Goal: Task Accomplishment & Management: Manage account settings

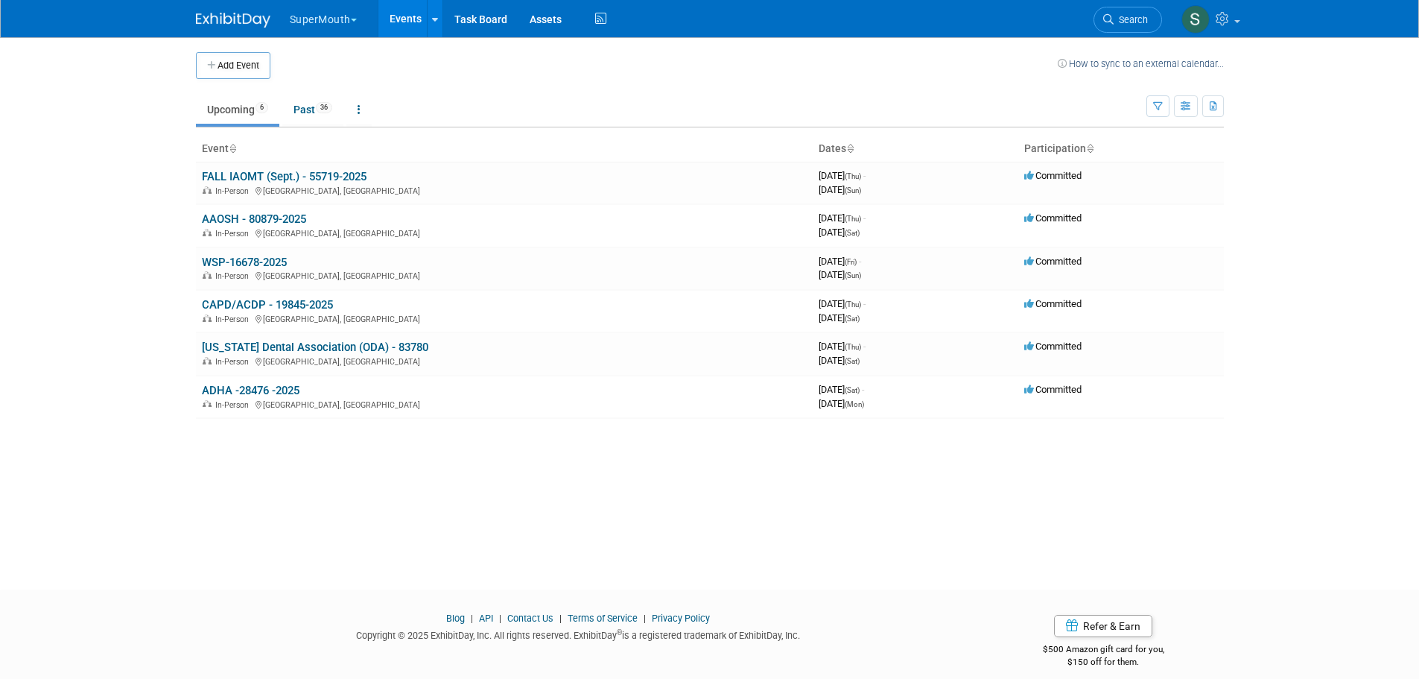
click at [328, 16] on button "SuperMouth" at bounding box center [331, 16] width 87 height 33
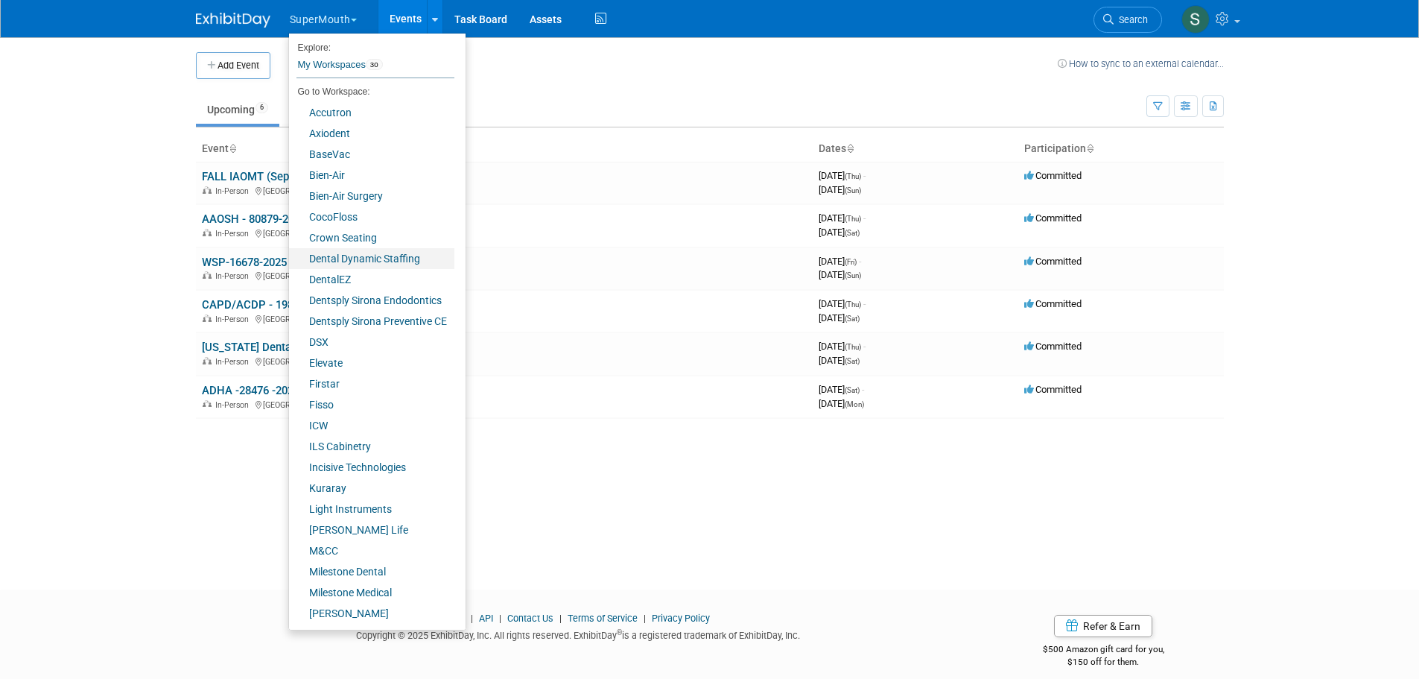
click at [359, 260] on link "Dental Dynamic Staffing" at bounding box center [371, 258] width 165 height 21
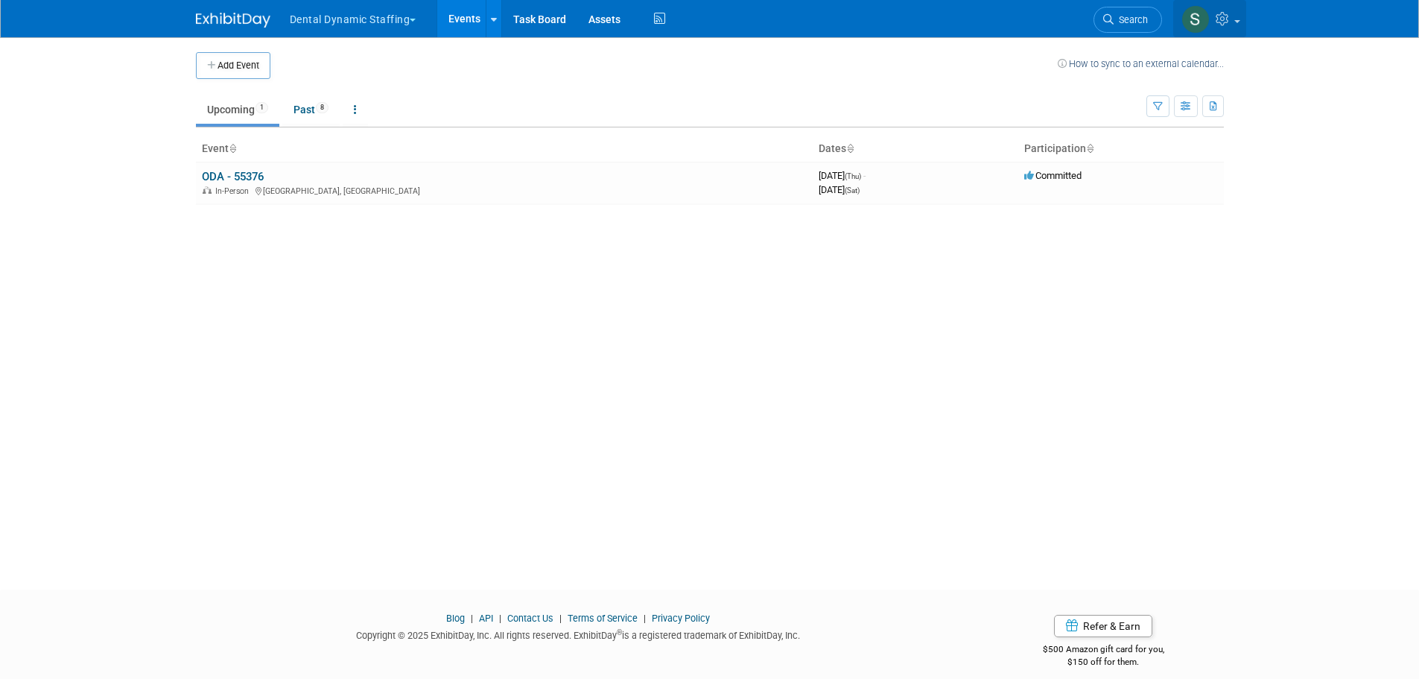
click at [1228, 24] on icon at bounding box center [1224, 18] width 17 height 13
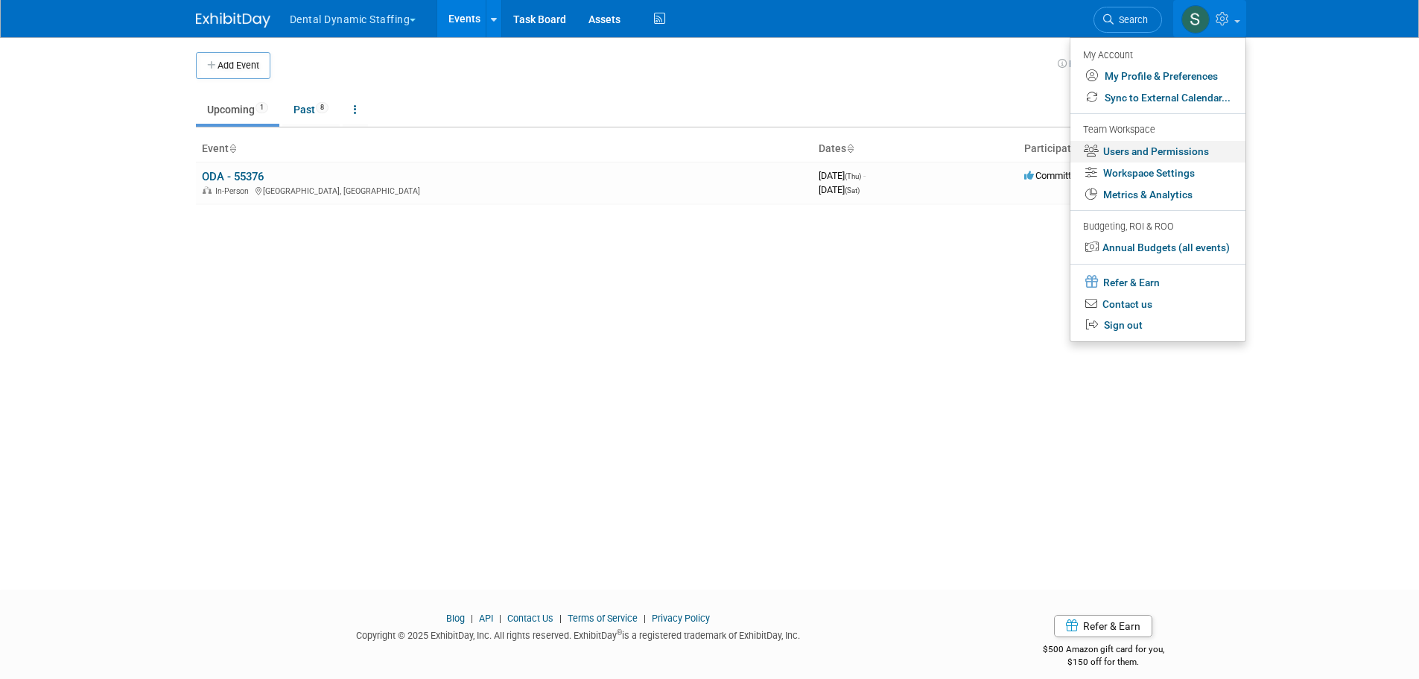
click at [1177, 150] on link "Users and Permissions" at bounding box center [1157, 152] width 175 height 22
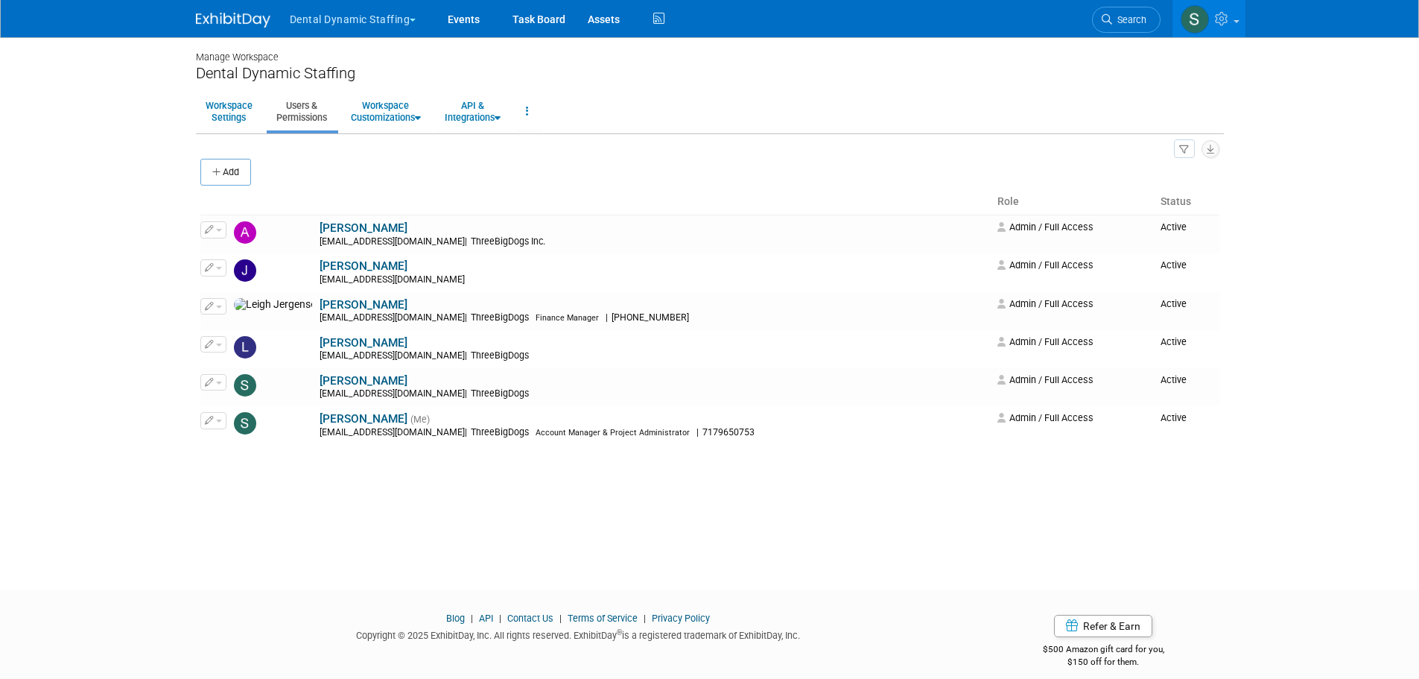
click at [232, 165] on button "Add" at bounding box center [225, 172] width 51 height 27
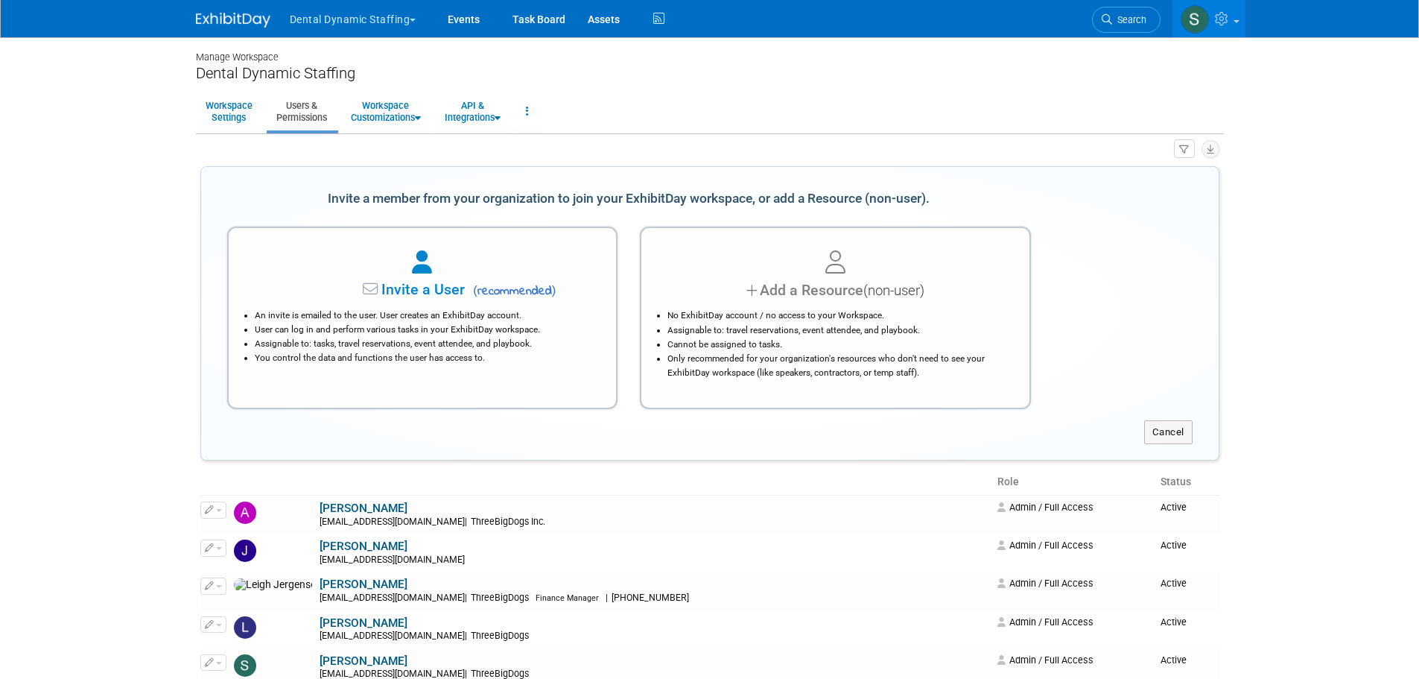
click at [460, 306] on div "An invite is emailed to the user. User creates an ExhibitDay account. User can …" at bounding box center [422, 333] width 351 height 64
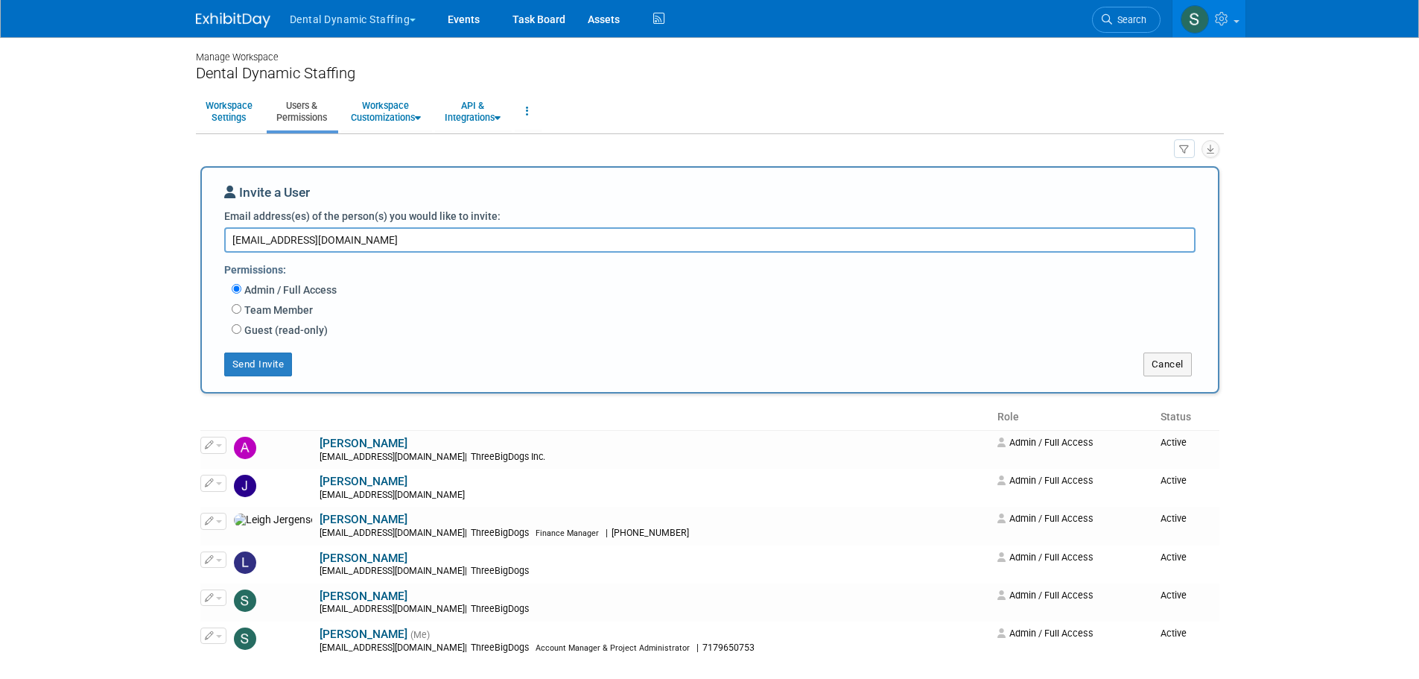
type textarea "jpennabaker@threebigdogs.com"
click at [274, 364] on button "Send Invite" at bounding box center [258, 364] width 69 height 24
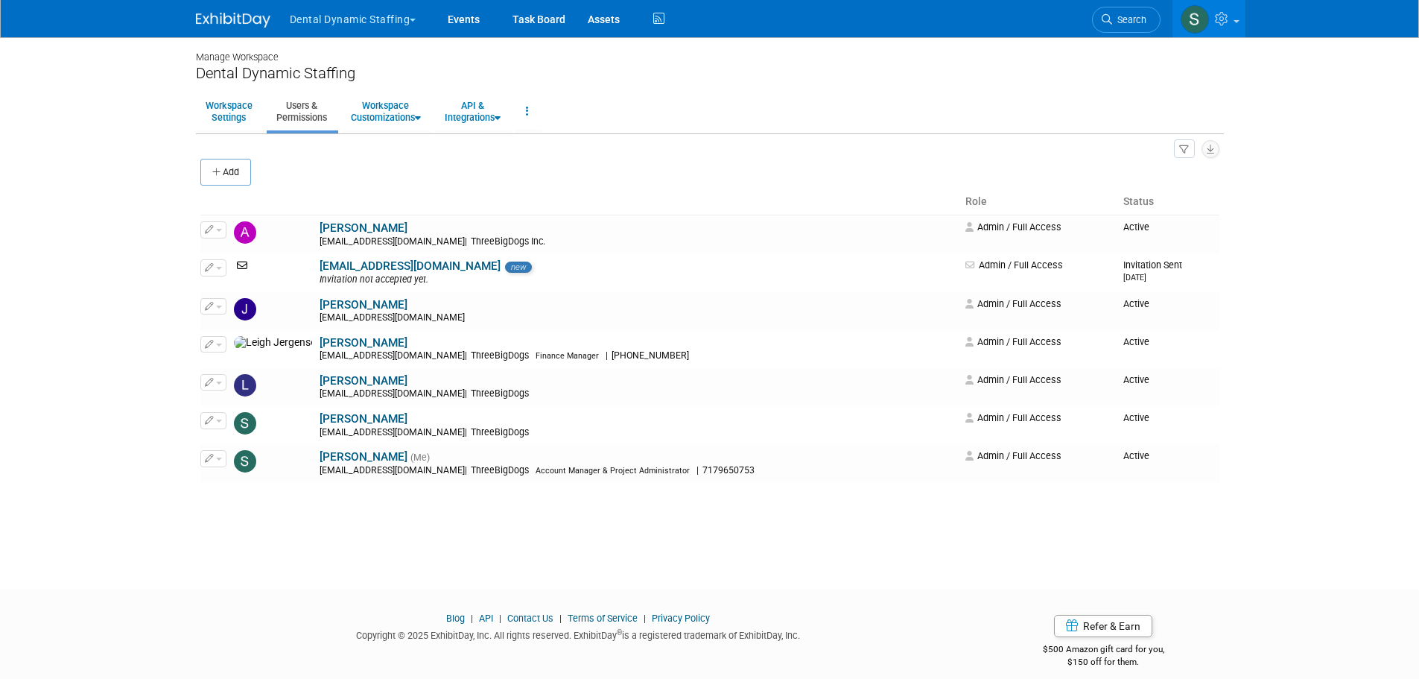
click at [1226, 22] on icon at bounding box center [1223, 18] width 17 height 13
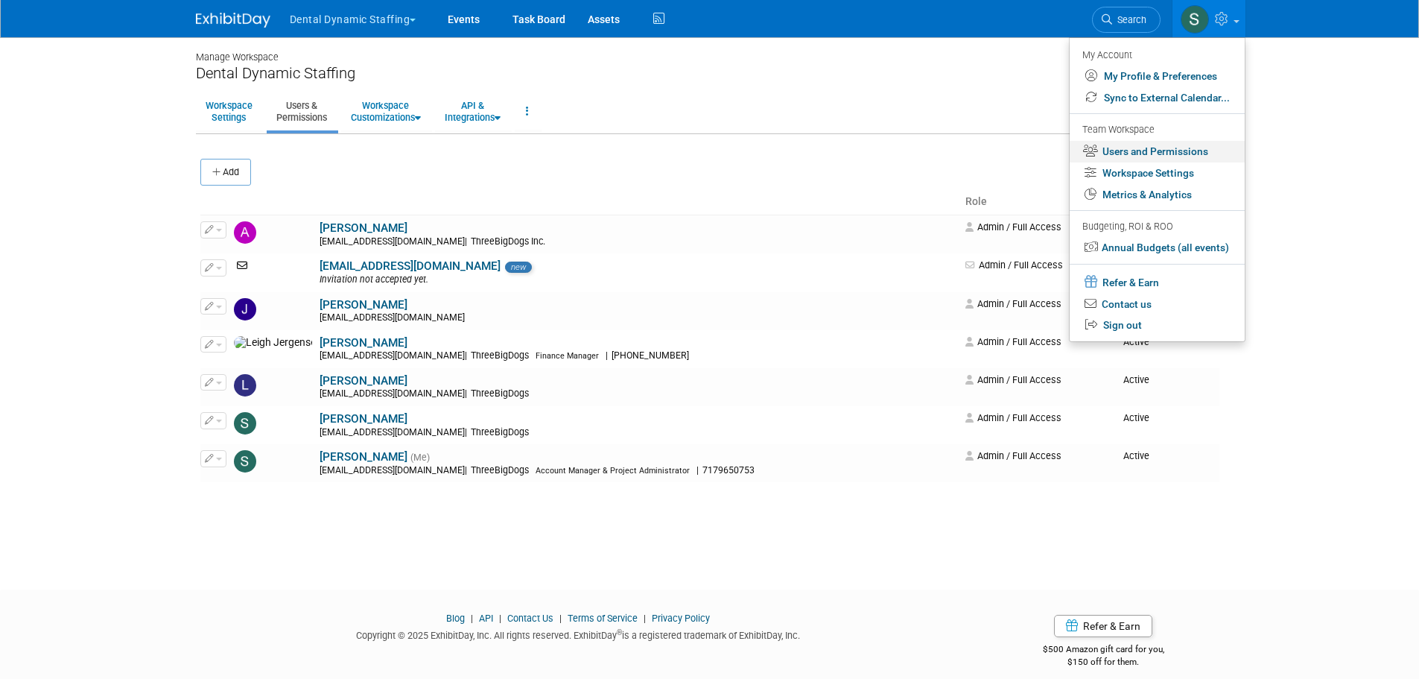
click at [1192, 152] on link "Users and Permissions" at bounding box center [1157, 152] width 175 height 22
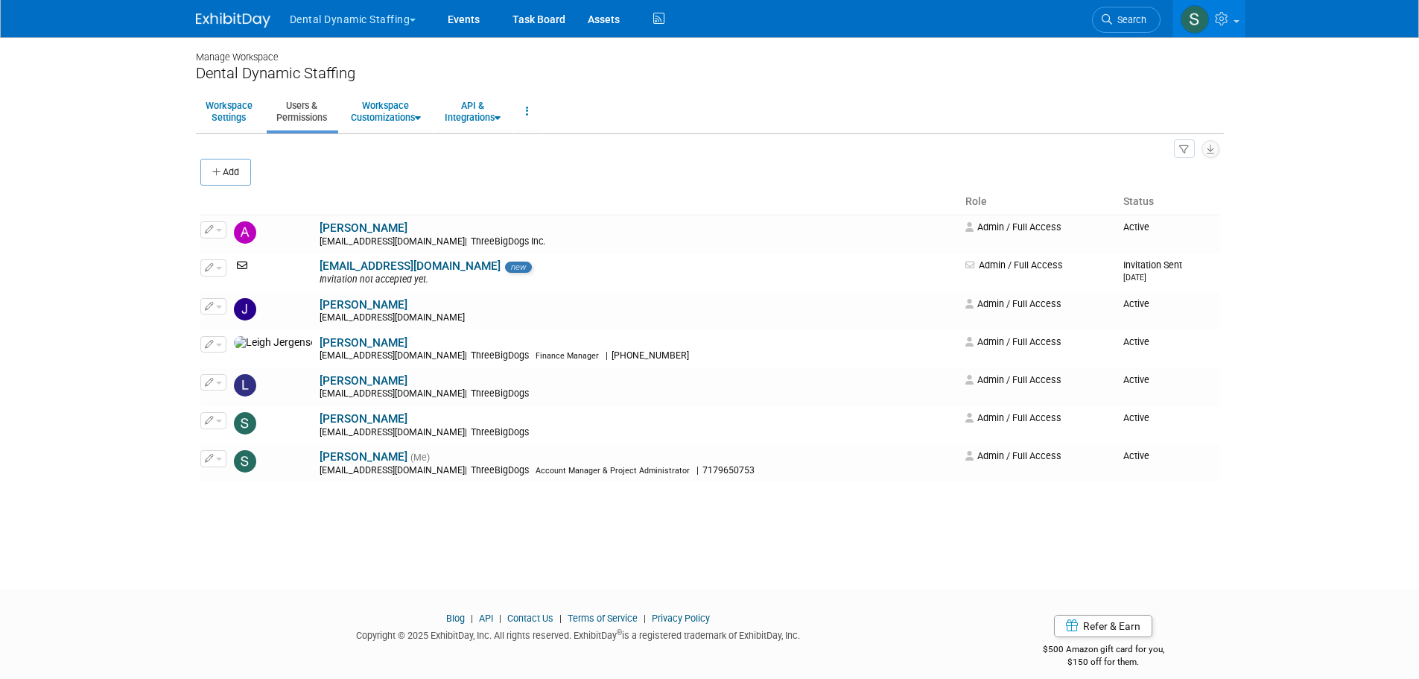
click at [331, 11] on button "Dental Dynamic Staffing" at bounding box center [361, 16] width 147 height 33
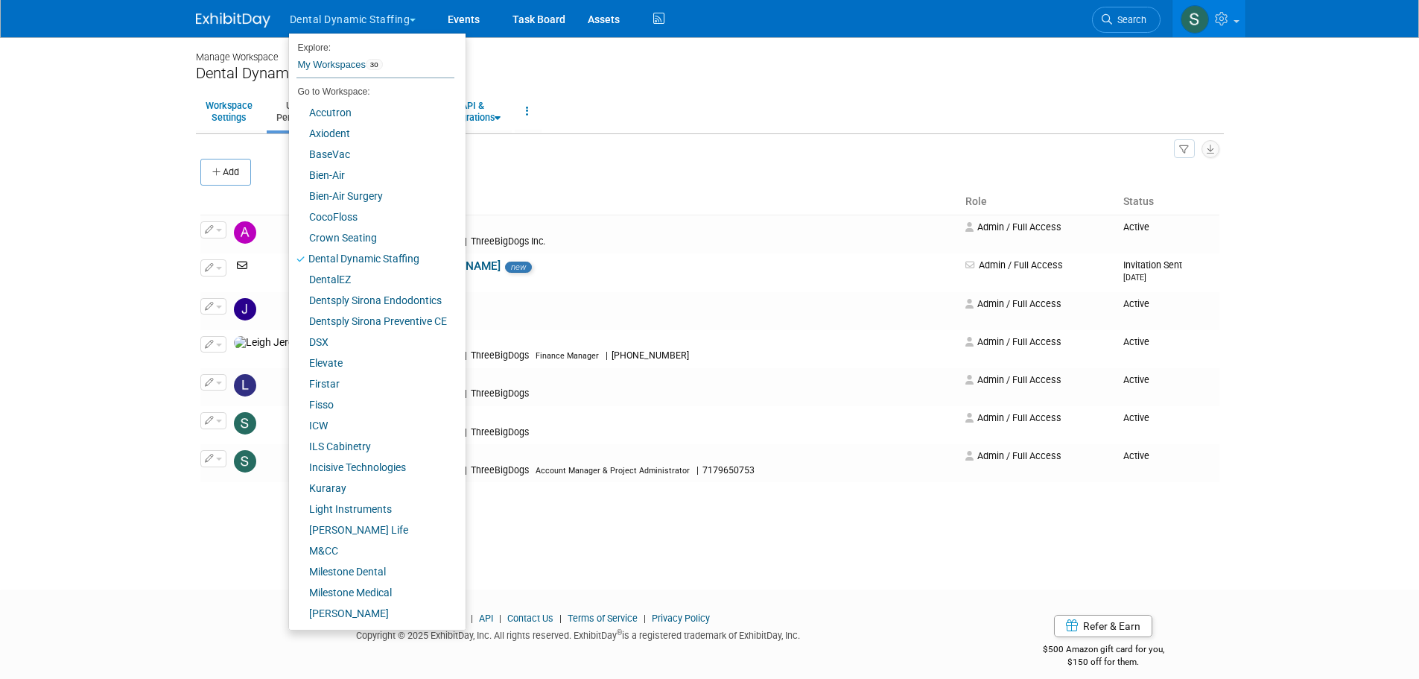
click at [215, 574] on body "Dental Dynamic Staffing Explore: My Workspaces 30 Go to Workspace:" at bounding box center [709, 339] width 1419 height 679
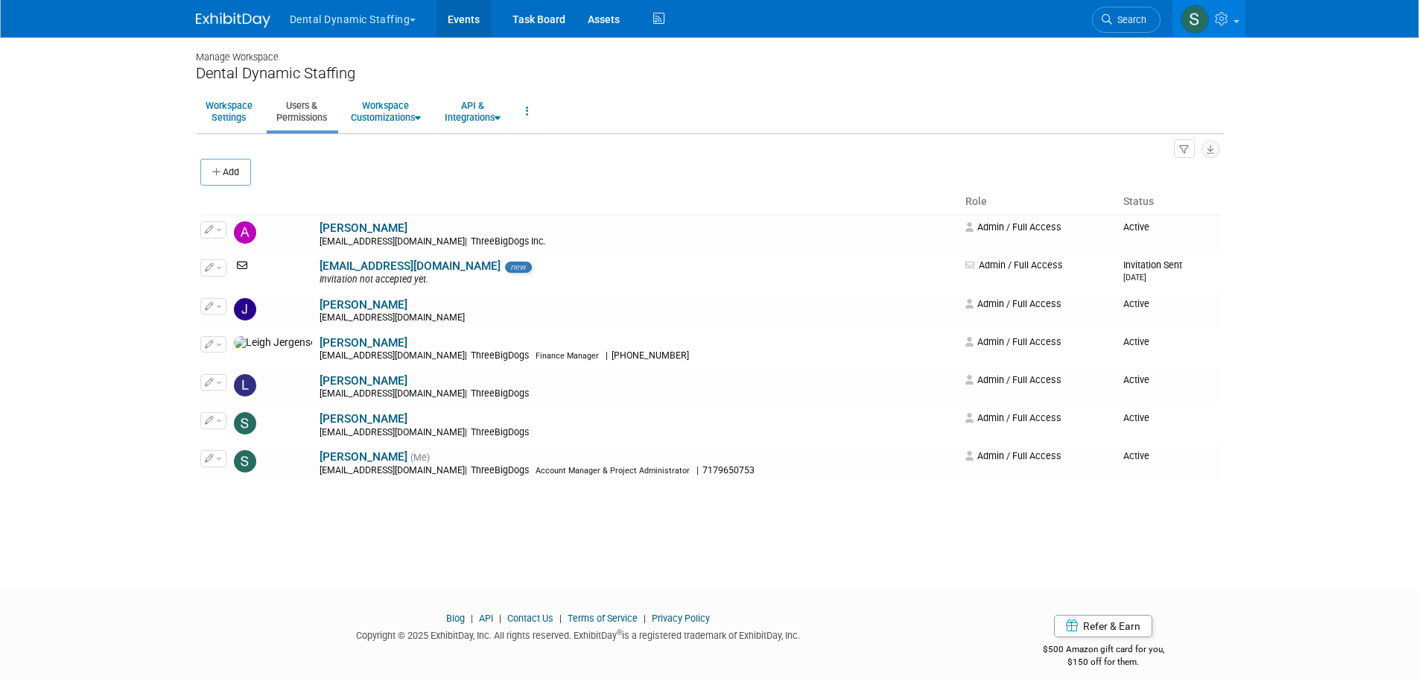
click at [464, 16] on link "Events" at bounding box center [464, 18] width 54 height 37
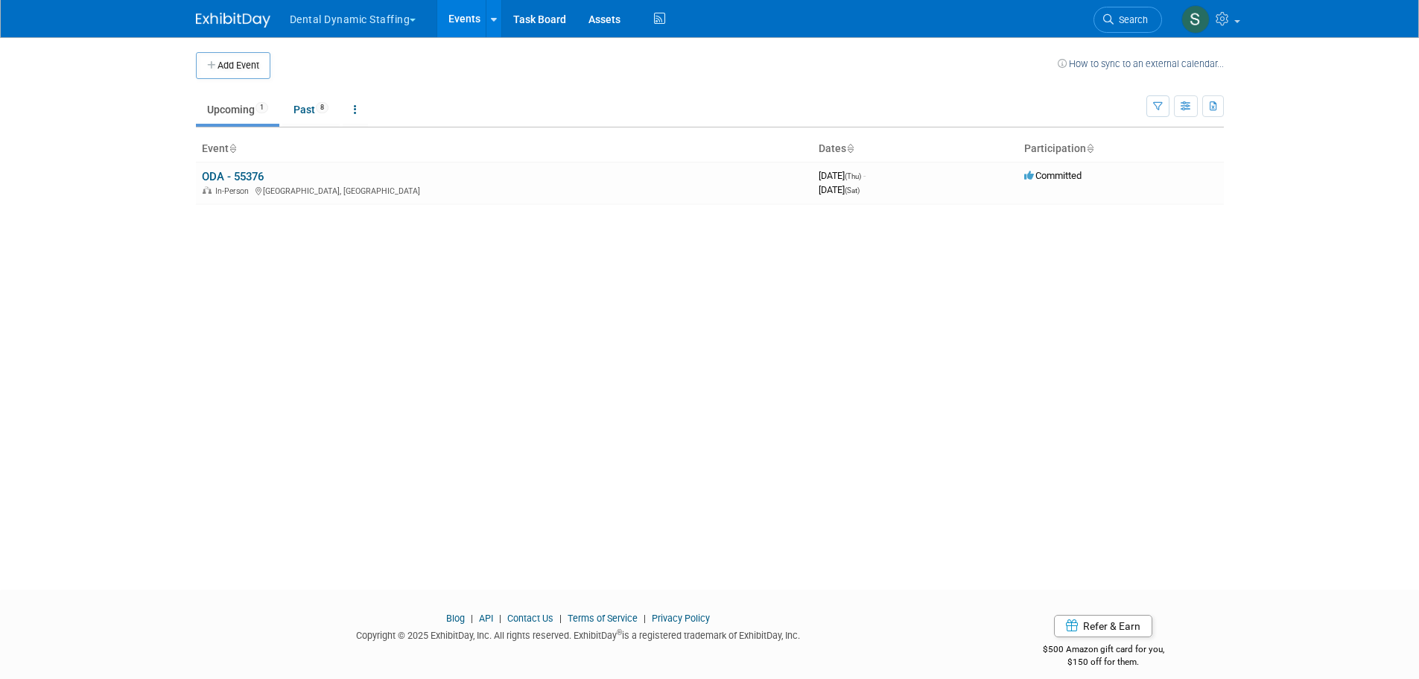
click at [225, 172] on link "ODA - 55376" at bounding box center [233, 176] width 62 height 13
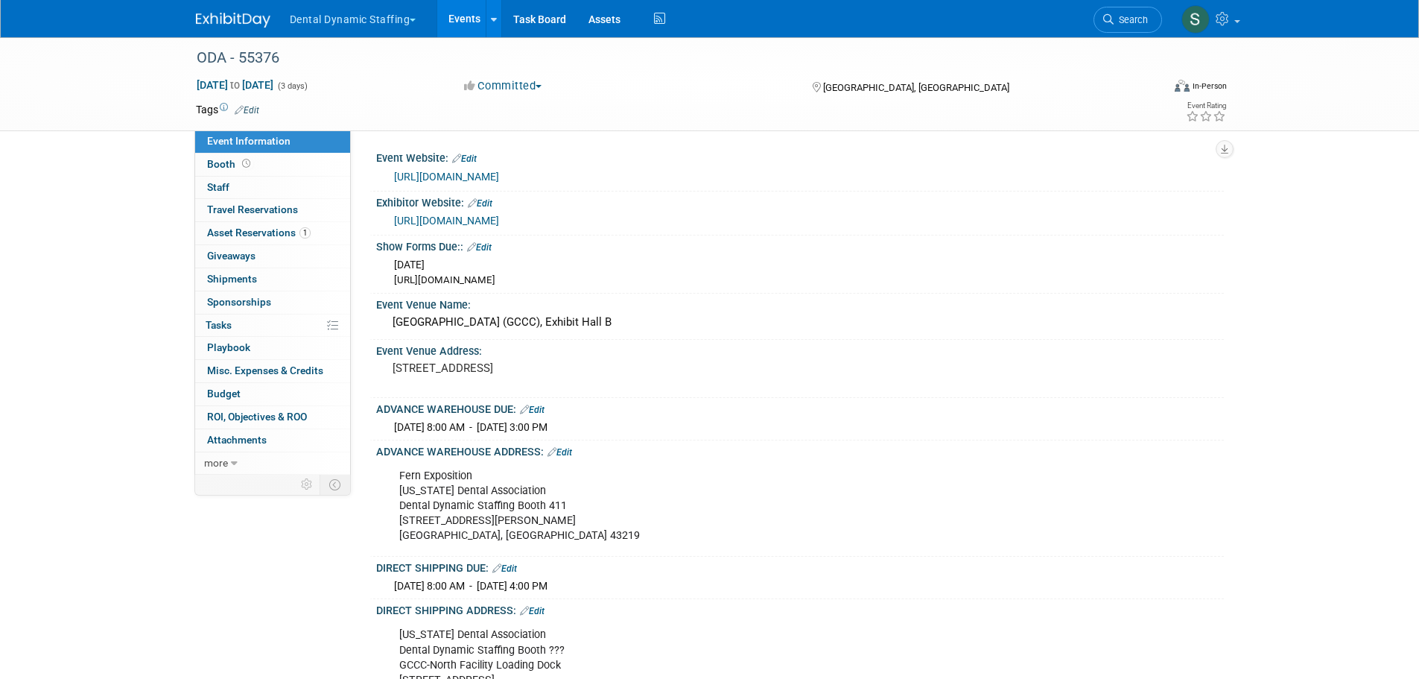
click at [379, 19] on button "Dental Dynamic Staffing" at bounding box center [361, 16] width 147 height 33
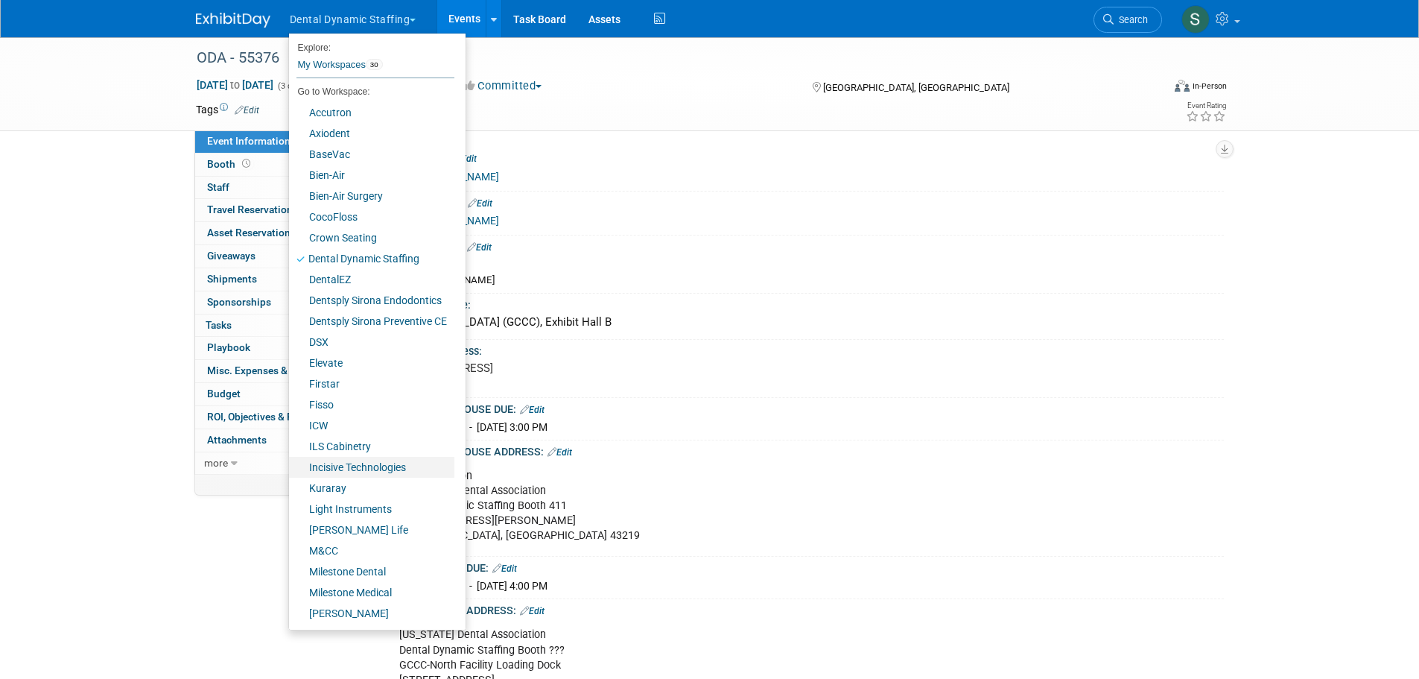
click at [360, 463] on link "Incisive Technologies" at bounding box center [371, 467] width 165 height 21
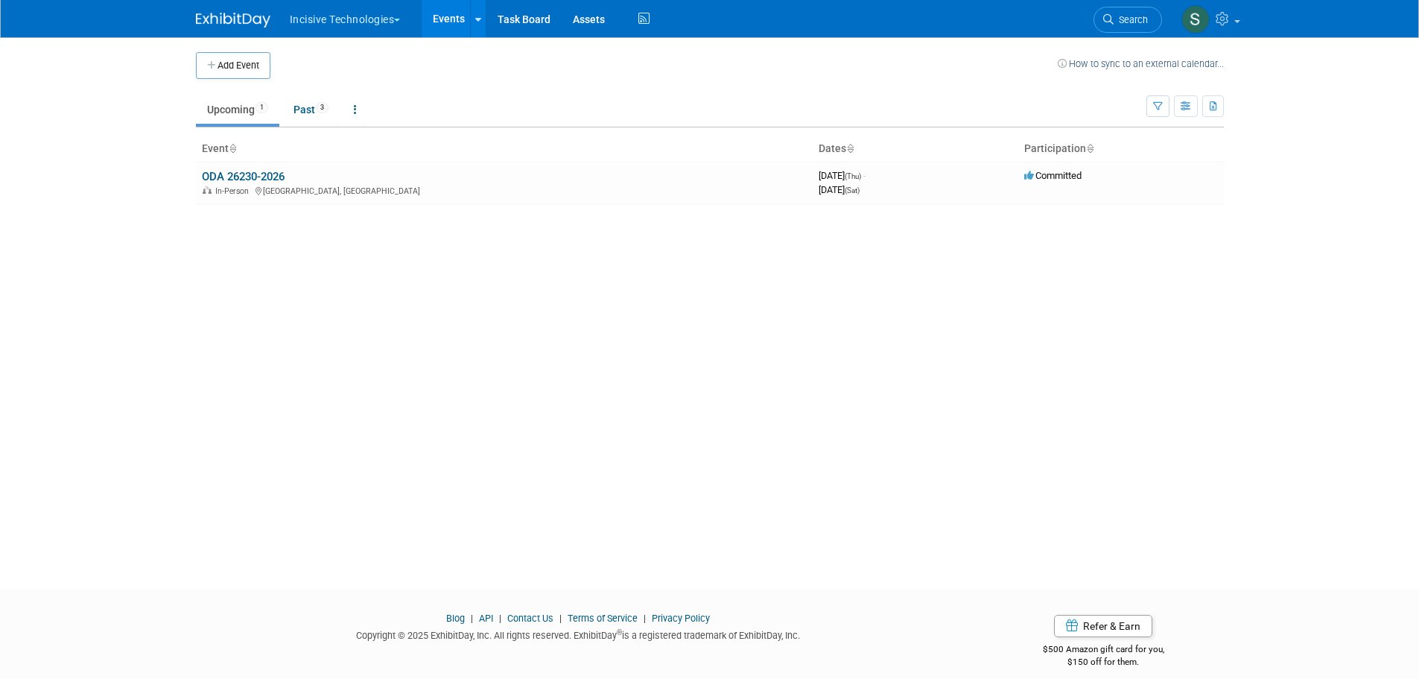
click at [260, 176] on link "ODA 26230-2026" at bounding box center [243, 176] width 83 height 13
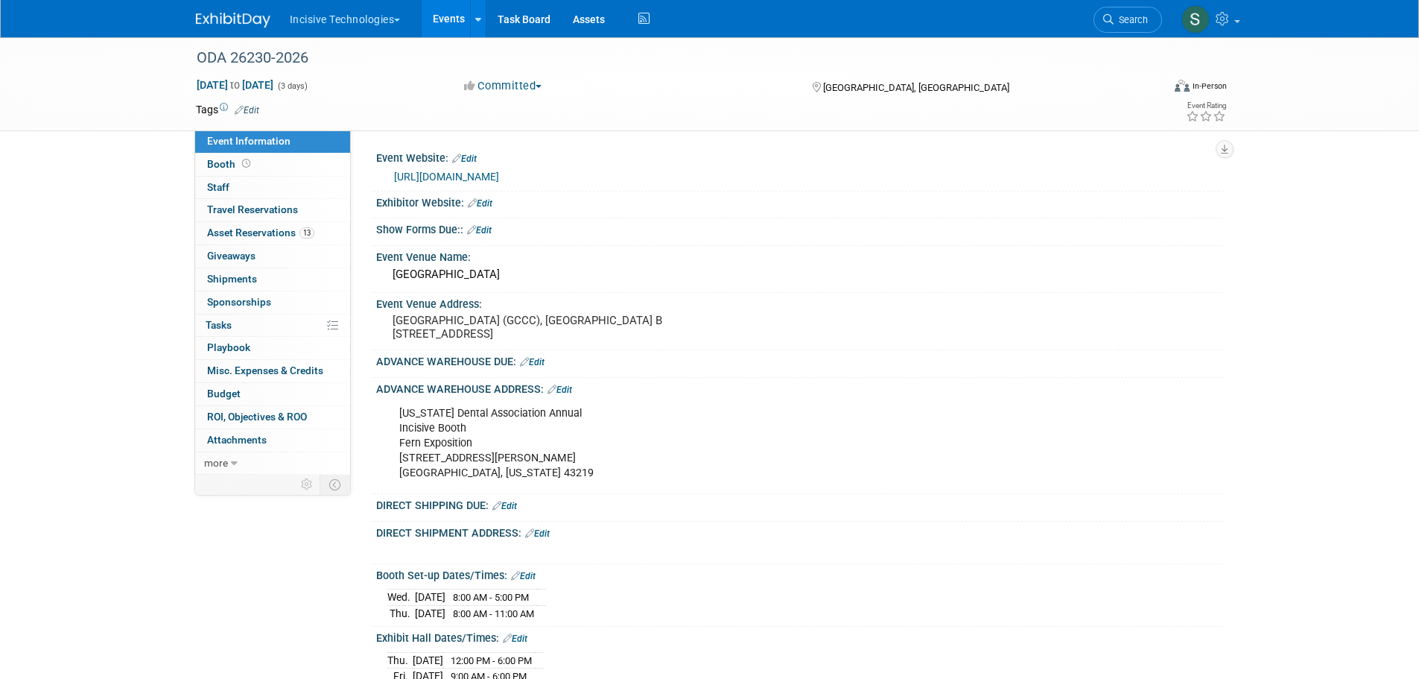
click at [319, 54] on div "ODA 26230-2026" at bounding box center [665, 58] width 948 height 27
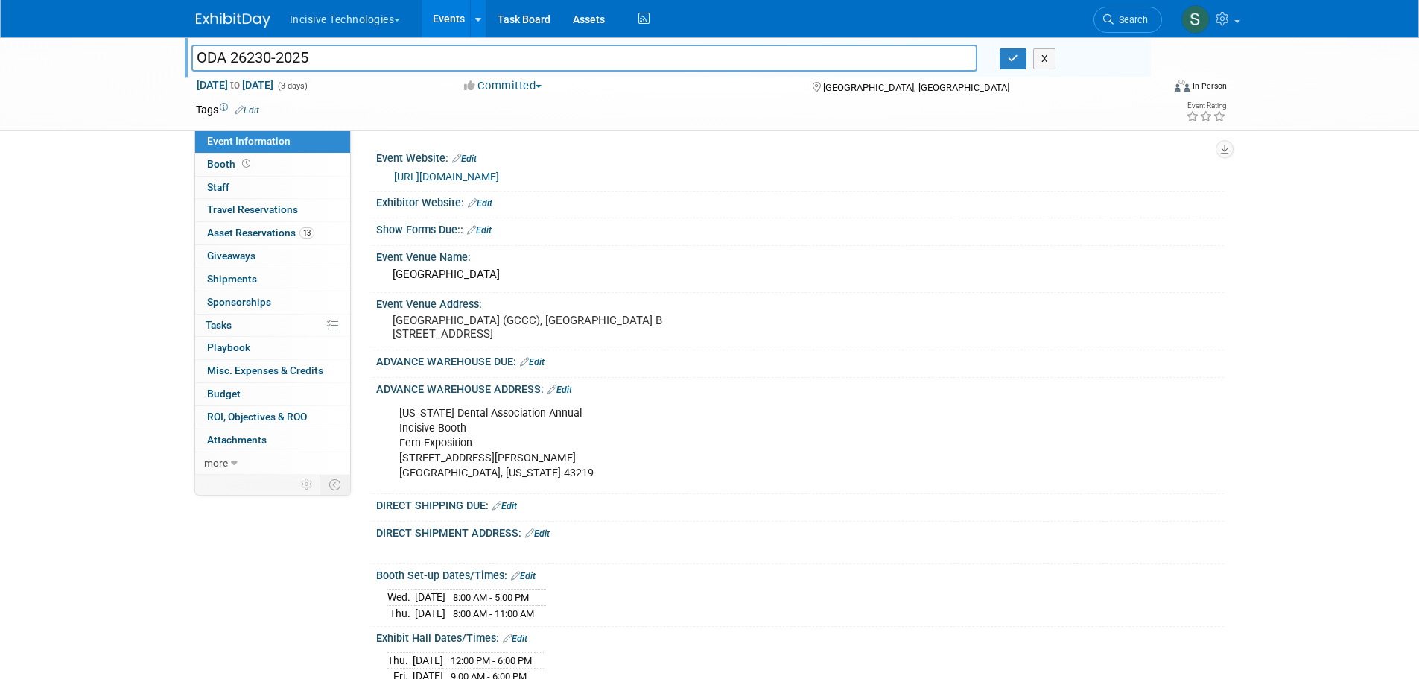
type input "ODA 26230-2025"
click at [1012, 55] on icon "button" at bounding box center [1013, 59] width 10 height 10
